Goal: Task Accomplishment & Management: Use online tool/utility

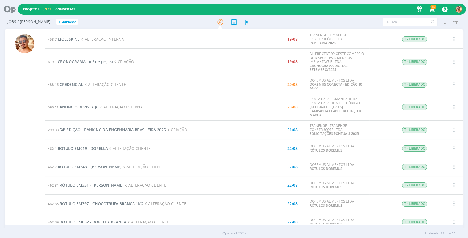
click at [89, 106] on span "ANÚNCIO REVISTA JC" at bounding box center [79, 106] width 39 height 5
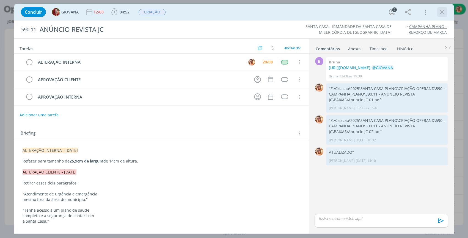
click at [438, 10] on icon "dialog" at bounding box center [442, 12] width 8 height 8
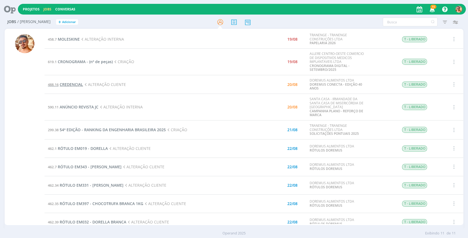
click at [76, 82] on span "CREDENCIAL" at bounding box center [71, 84] width 23 height 5
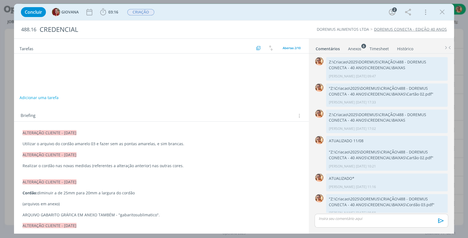
scroll to position [26, 0]
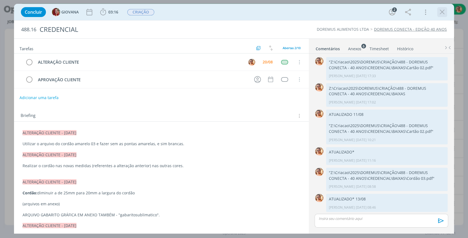
click at [443, 10] on icon "dialog" at bounding box center [442, 12] width 8 height 8
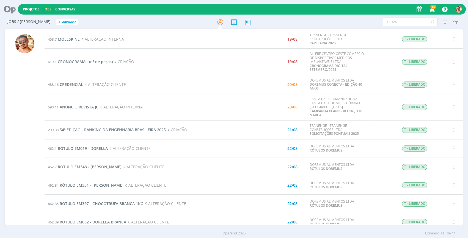
click at [78, 38] on span "MOLESKINE" at bounding box center [69, 39] width 22 height 5
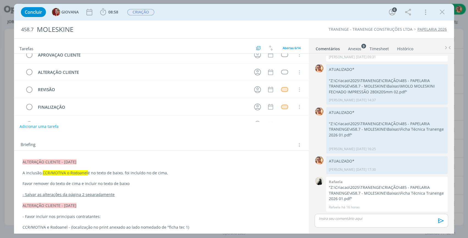
scroll to position [75, 0]
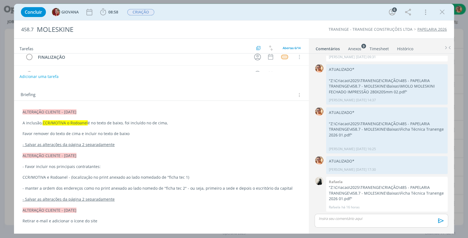
click at [354, 50] on div "Anexos 9" at bounding box center [354, 48] width 13 height 5
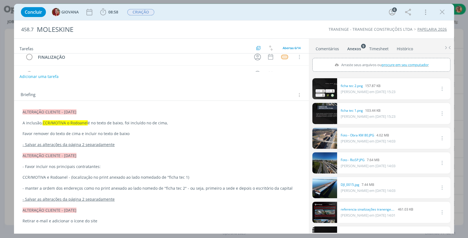
click at [320, 50] on link "Comentários" at bounding box center [327, 48] width 24 height 8
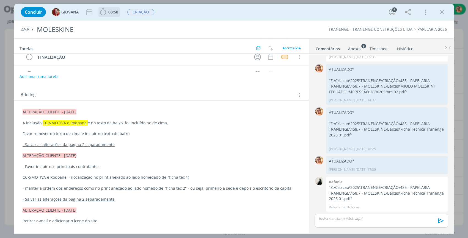
click at [109, 13] on span "08:58" at bounding box center [113, 11] width 10 height 5
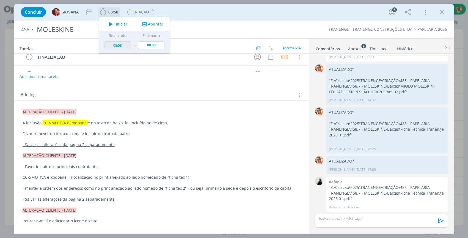
click at [115, 23] on icon "dialog" at bounding box center [111, 24] width 10 height 7
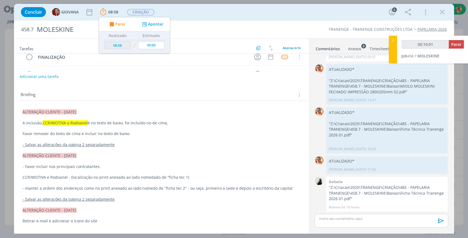
type input "00:10:02"
click at [350, 215] on div "dialog" at bounding box center [381, 221] width 134 height 14
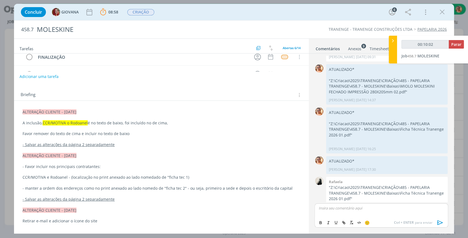
scroll to position [67, 0]
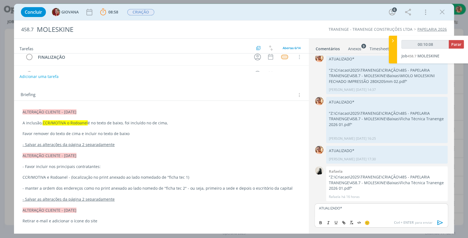
click at [438, 221] on icon "dialog" at bounding box center [440, 223] width 8 height 8
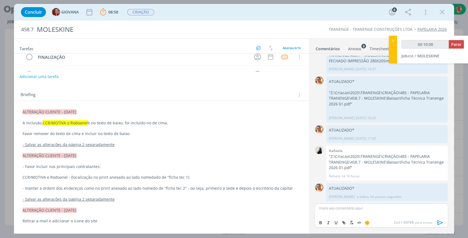
type input "00:10:09"
click at [452, 46] on span "Parar" at bounding box center [456, 44] width 10 height 5
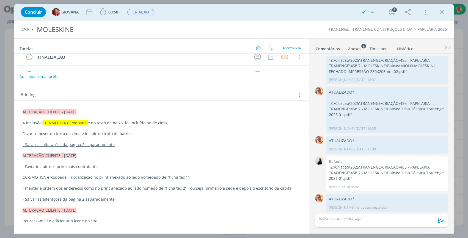
scroll to position [0, 0]
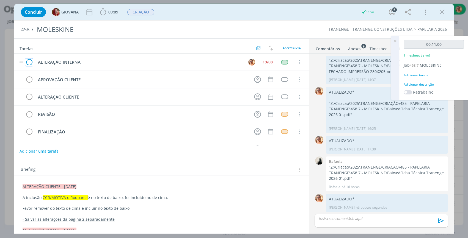
click at [31, 61] on icon "dialog" at bounding box center [29, 62] width 8 height 8
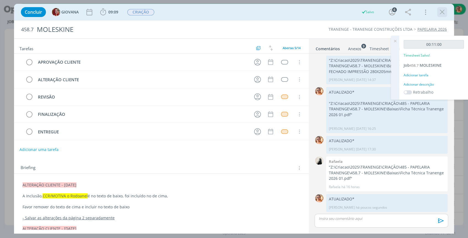
click at [442, 10] on icon "dialog" at bounding box center [442, 12] width 8 height 8
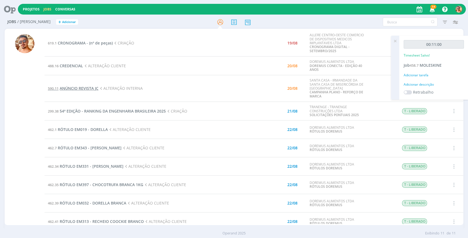
click at [91, 88] on span "ANÚNCIO REVISTA JC" at bounding box center [79, 88] width 39 height 5
